Goal: Task Accomplishment & Management: Manage account settings

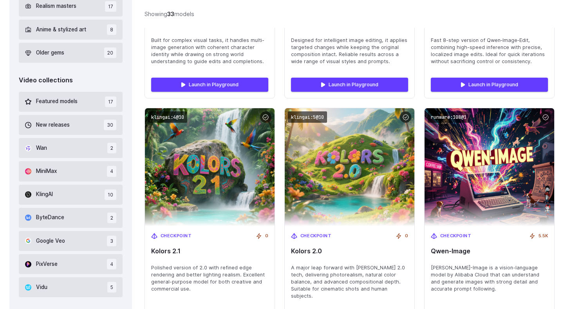
scroll to position [445, 0]
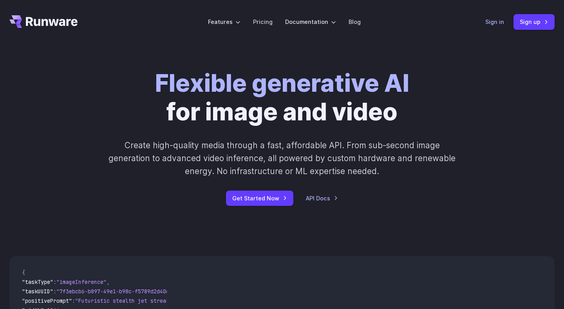
click at [503, 21] on link "Sign in" at bounding box center [495, 21] width 19 height 9
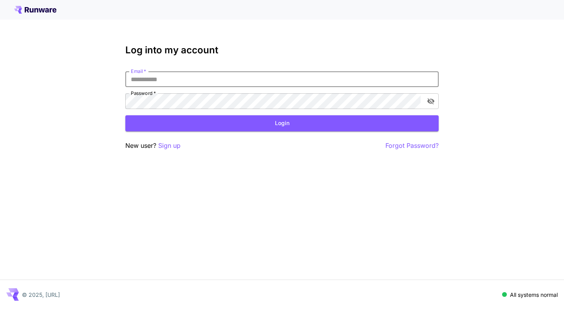
click at [305, 78] on input "Email   *" at bounding box center [281, 79] width 313 height 16
type input "**********"
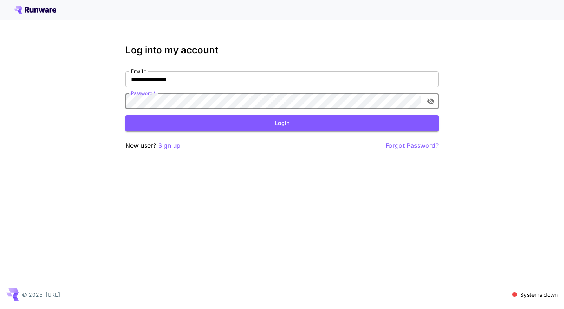
click button "Login" at bounding box center [281, 123] width 313 height 16
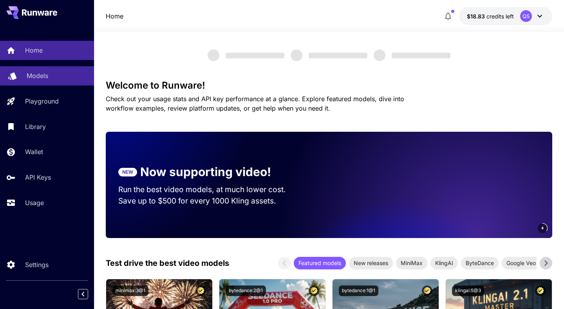
click at [59, 83] on link "Models" at bounding box center [47, 75] width 94 height 19
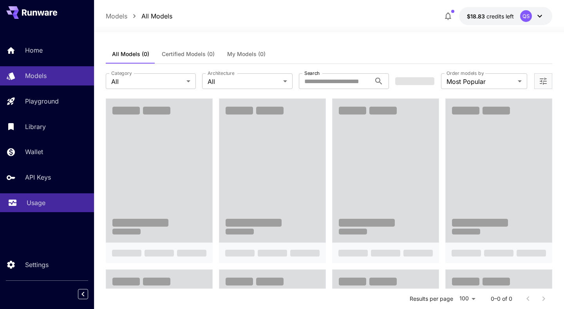
click at [37, 210] on link "Usage" at bounding box center [47, 202] width 94 height 19
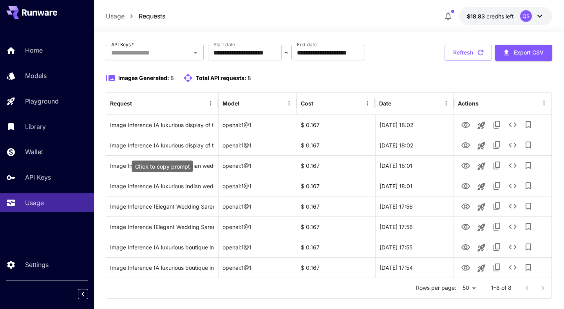
scroll to position [53, 0]
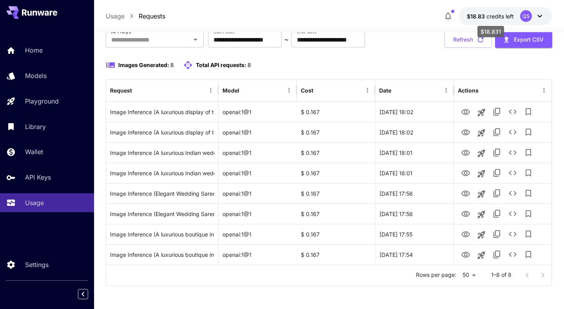
click at [500, 13] on span "credits left" at bounding box center [500, 16] width 27 height 7
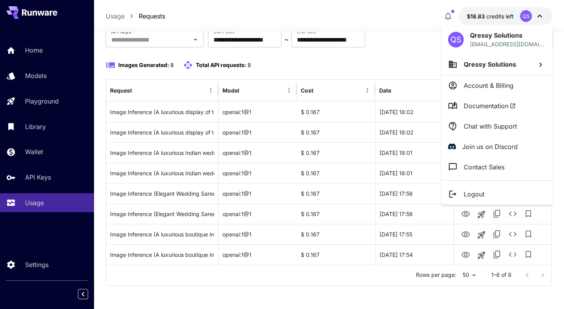
click at [468, 188] on li "Logout" at bounding box center [496, 194] width 111 height 20
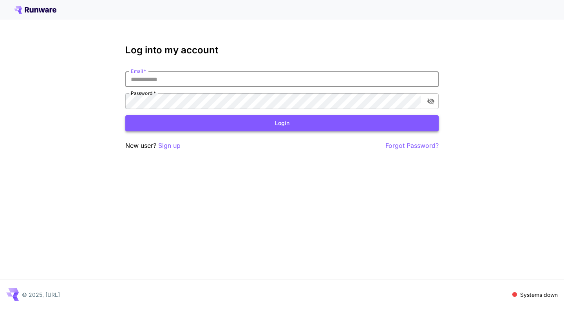
type input "**********"
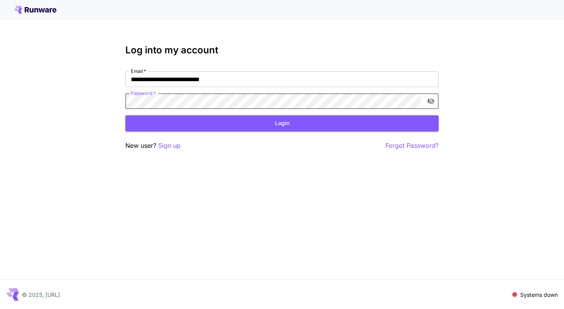
click button "Login" at bounding box center [281, 123] width 313 height 16
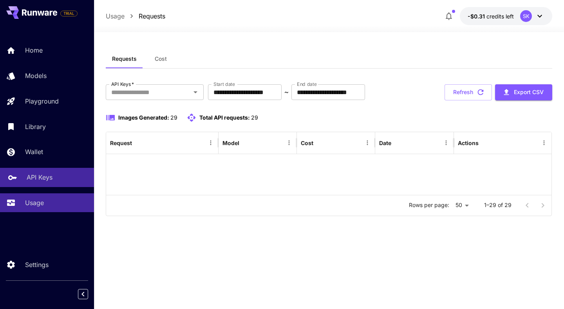
click at [28, 171] on link "API Keys" at bounding box center [47, 177] width 94 height 19
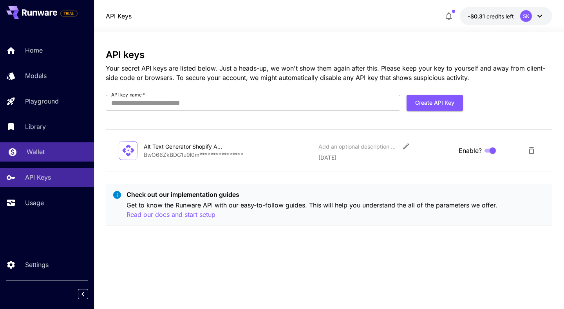
click at [36, 147] on link "Wallet" at bounding box center [47, 151] width 94 height 19
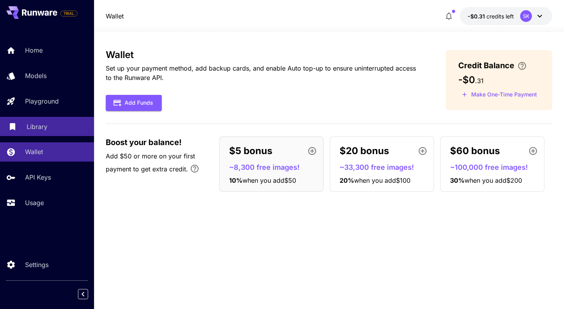
click at [67, 128] on div "Library" at bounding box center [57, 126] width 61 height 9
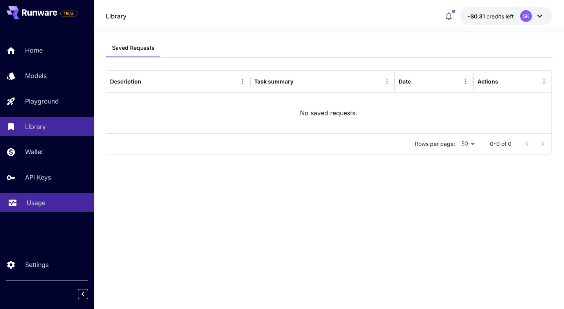
click at [53, 195] on link "Usage" at bounding box center [47, 202] width 94 height 19
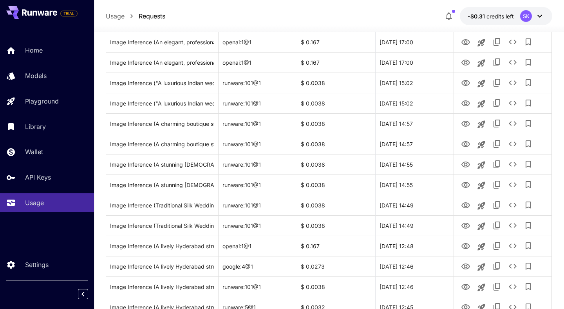
scroll to position [324, 0]
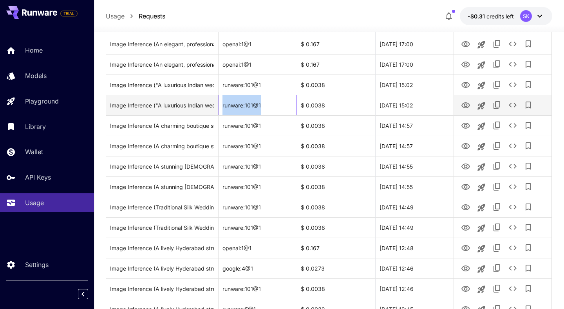
drag, startPoint x: 220, startPoint y: 106, endPoint x: 260, endPoint y: 108, distance: 40.0
click at [260, 108] on div "runware:101@1" at bounding box center [258, 105] width 78 height 20
copy div "runware:101@1"
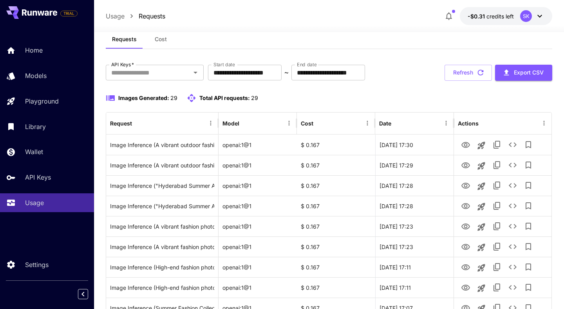
scroll to position [0, 0]
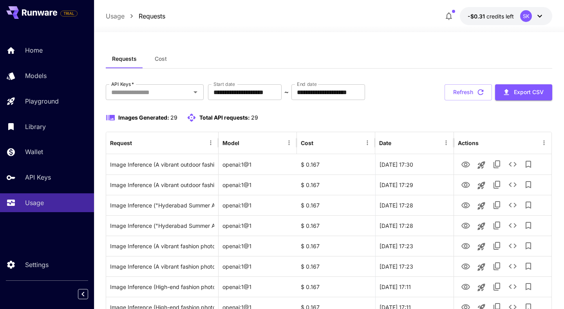
click at [535, 17] on icon at bounding box center [539, 15] width 9 height 9
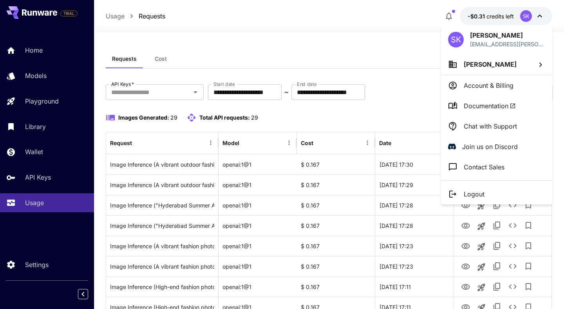
click at [472, 191] on p "Logout" at bounding box center [474, 193] width 21 height 9
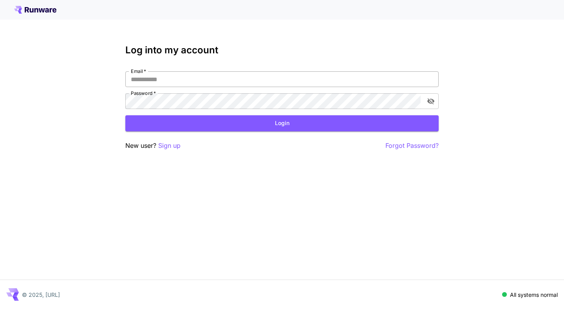
click at [290, 77] on input "Email   *" at bounding box center [281, 79] width 313 height 16
type input "**********"
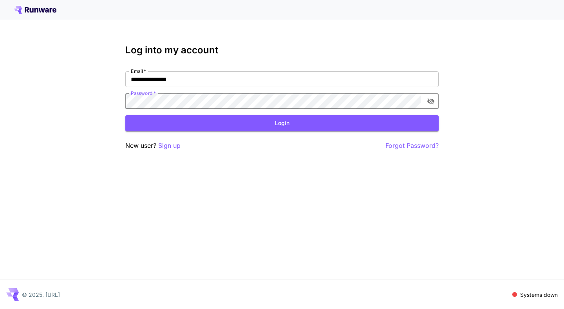
click button "Login" at bounding box center [281, 123] width 313 height 16
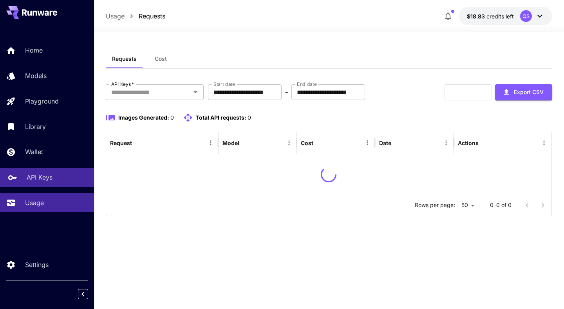
click at [36, 181] on p "API Keys" at bounding box center [40, 176] width 26 height 9
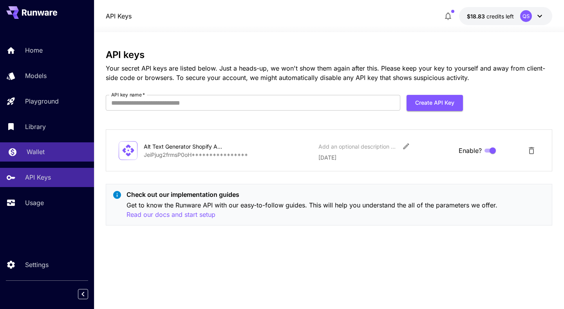
click at [44, 156] on p "Wallet" at bounding box center [36, 151] width 18 height 9
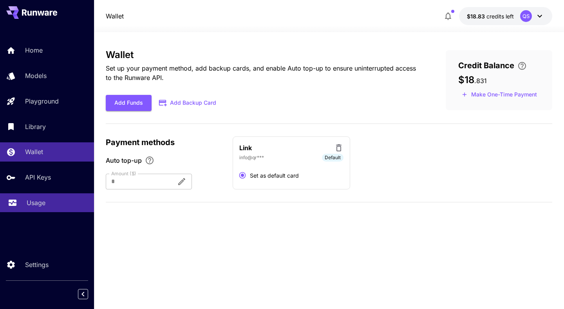
click at [40, 207] on p "Usage" at bounding box center [36, 202] width 19 height 9
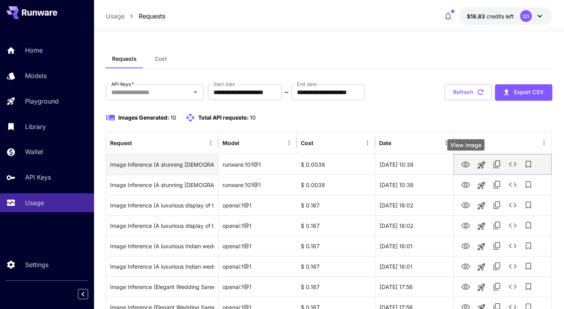
click at [465, 164] on icon "View Image" at bounding box center [466, 164] width 9 height 6
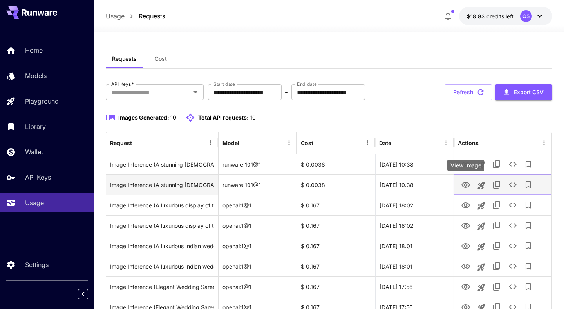
click at [464, 181] on icon "View Image" at bounding box center [465, 184] width 9 height 9
